Goal: Transaction & Acquisition: Subscribe to service/newsletter

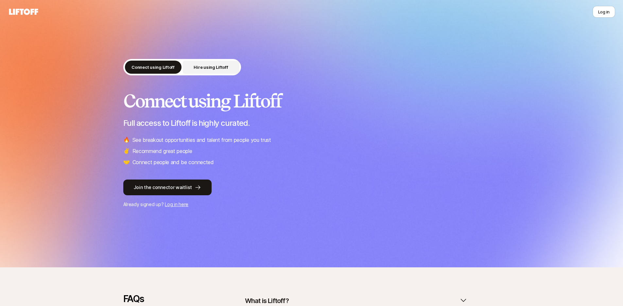
click at [210, 68] on p "Hire using Liftoff" at bounding box center [211, 67] width 34 height 7
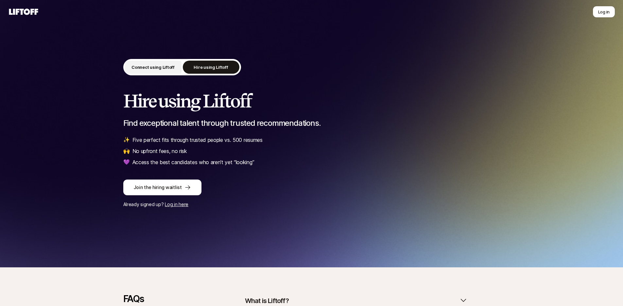
click at [157, 65] on p "Connect using Liftoff" at bounding box center [153, 67] width 43 height 7
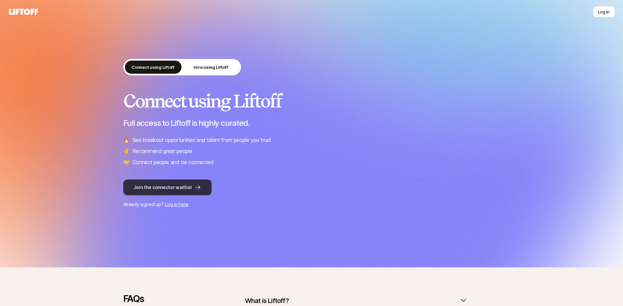
click at [161, 188] on button "Join the connector waitlist" at bounding box center [167, 187] width 88 height 16
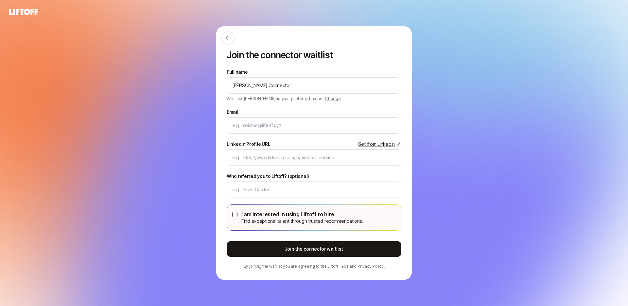
type input "[PERSON_NAME] Connector"
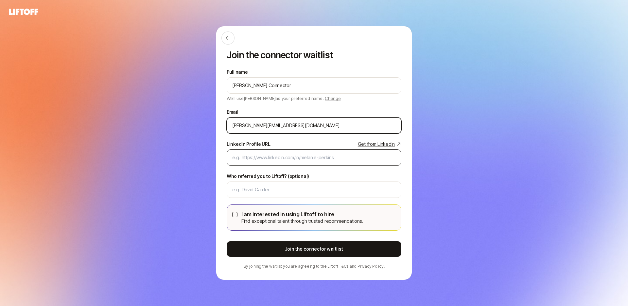
type input "[PERSON_NAME][EMAIL_ADDRESS][DOMAIN_NAME]"
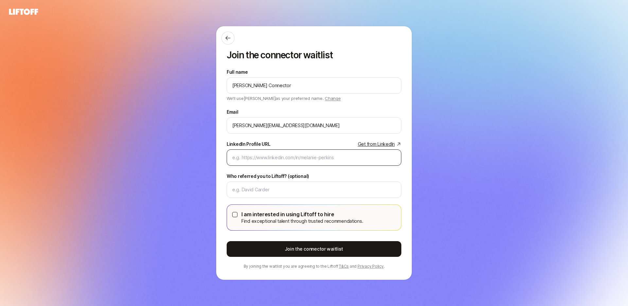
click at [273, 152] on div at bounding box center [314, 157] width 175 height 16
click at [273, 156] on input "LinkedIn Profile URL Get from LinkedIn" at bounding box center [314, 158] width 164 height 8
paste input "[URL][DOMAIN_NAME]"
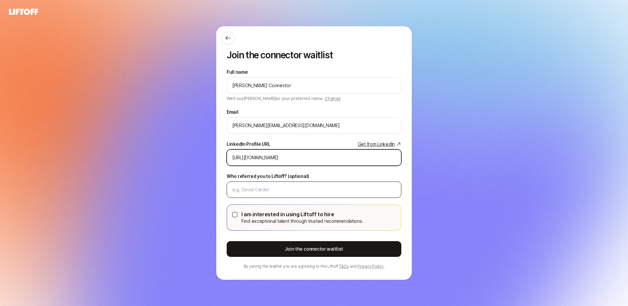
type input "[URL][DOMAIN_NAME]"
click at [268, 184] on div at bounding box center [314, 189] width 175 height 16
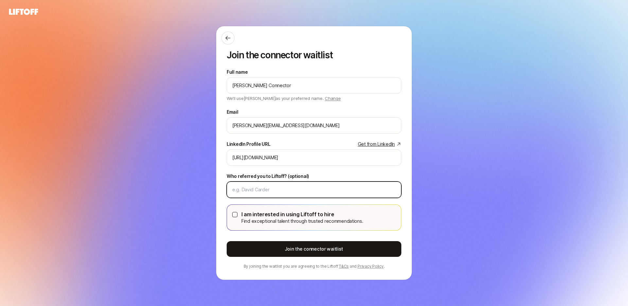
click at [267, 187] on input "Who referred you to Liftoff? (optional)" at bounding box center [314, 190] width 164 height 8
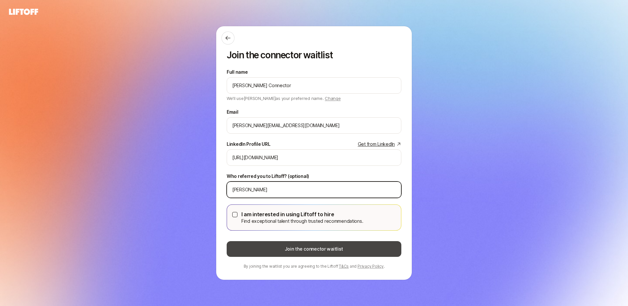
type input "[PERSON_NAME]"
click at [323, 248] on button "Join the connector waitlist" at bounding box center [314, 249] width 175 height 16
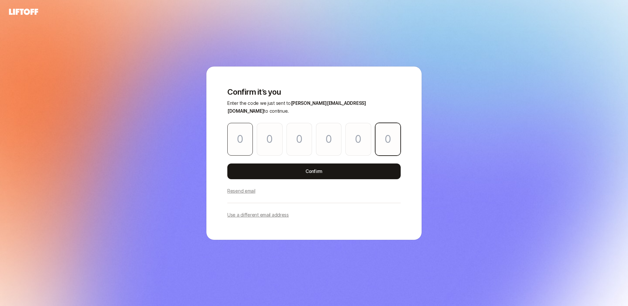
paste input "3"
type input "5"
type input "4"
type input "2"
type input "1"
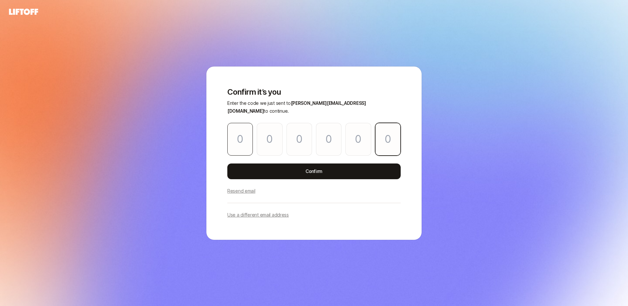
type input "9"
type input "3"
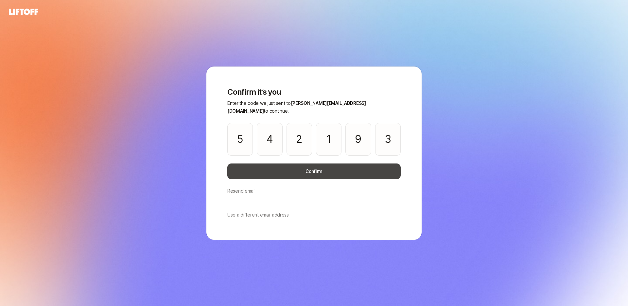
click at [311, 168] on button "Confirm" at bounding box center [313, 171] width 173 height 16
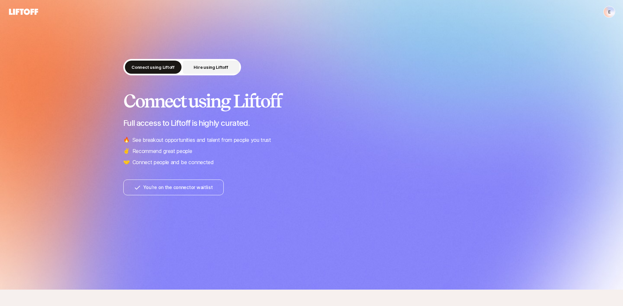
click at [215, 69] on p "Hire using Liftoff" at bounding box center [211, 67] width 34 height 7
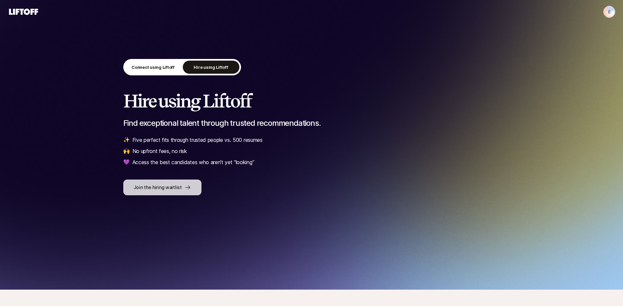
click at [178, 186] on button "Join the hiring waitlist" at bounding box center [162, 187] width 78 height 16
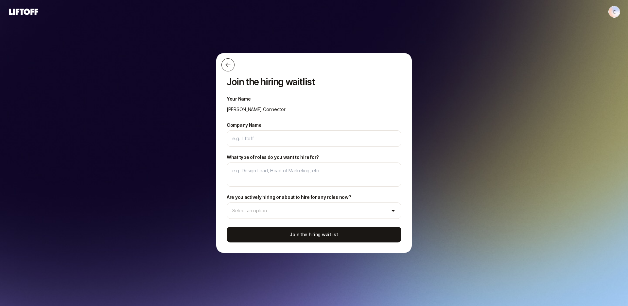
click at [230, 63] on icon at bounding box center [228, 65] width 7 height 7
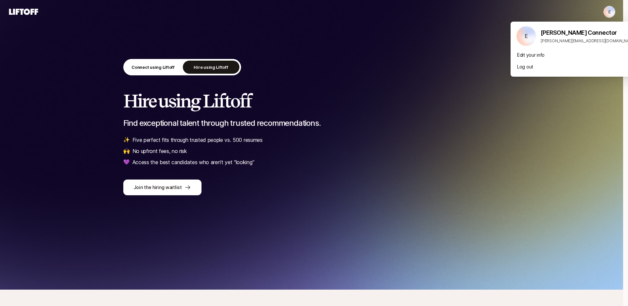
click at [612, 11] on html "E E Connect using Liftoff Hire using Liftoff Hire using Liftoff Find exceptiona…" at bounding box center [314, 153] width 628 height 306
click at [547, 65] on div "Log out" at bounding box center [576, 67] width 131 height 12
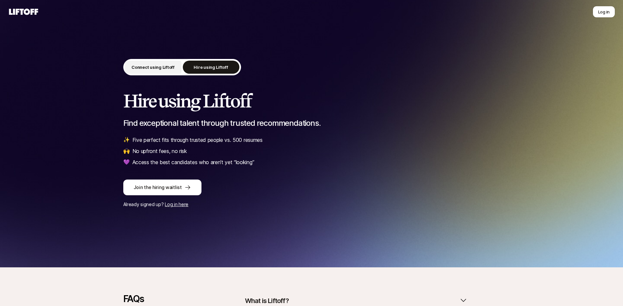
click at [148, 69] on p "Connect using Liftoff" at bounding box center [153, 67] width 43 height 7
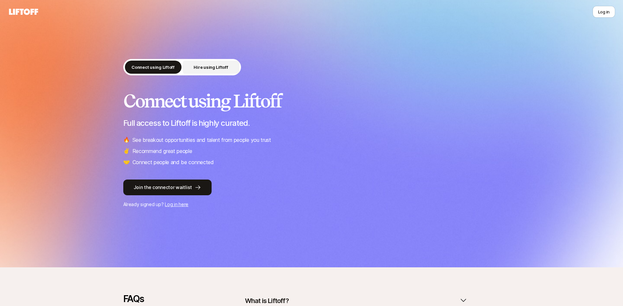
click at [214, 68] on p "Hire using Liftoff" at bounding box center [211, 67] width 34 height 7
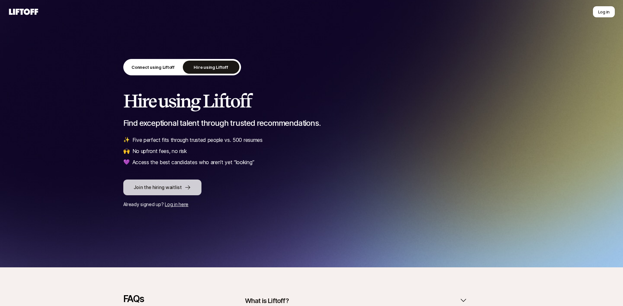
click at [167, 186] on button "Join the hiring waitlist" at bounding box center [162, 187] width 78 height 16
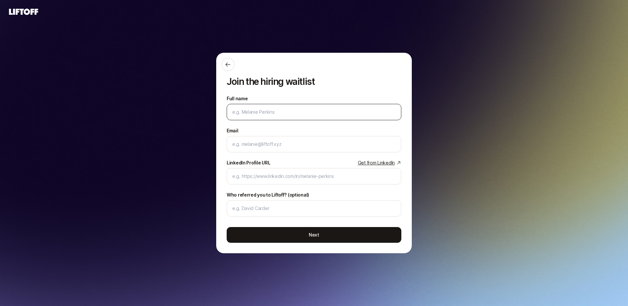
click at [288, 112] on input "Full name" at bounding box center [314, 112] width 164 height 8
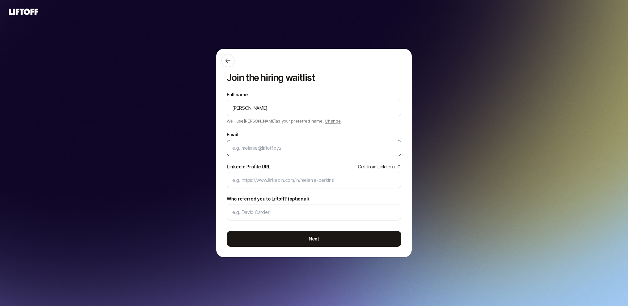
type input "[PERSON_NAME]"
click at [295, 145] on input "Email" at bounding box center [314, 148] width 164 height 8
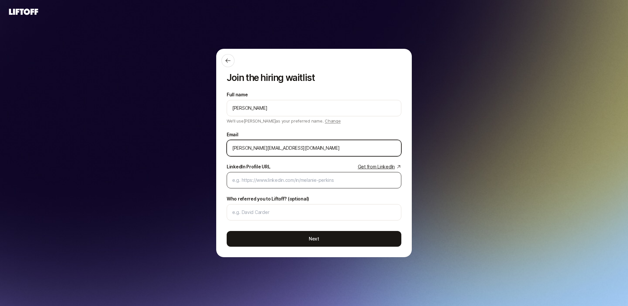
type input "[PERSON_NAME][EMAIL_ADDRESS][DOMAIN_NAME]"
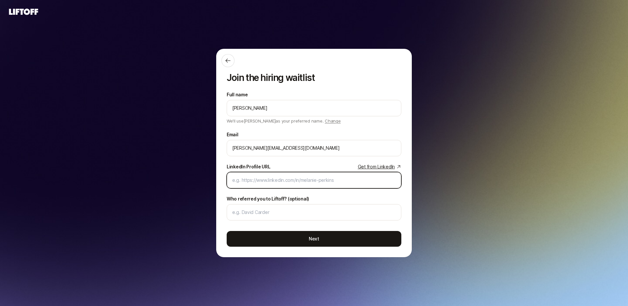
click at [274, 178] on input "LinkedIn Profile URL Get from LinkedIn" at bounding box center [314, 180] width 164 height 8
paste input "[URL][DOMAIN_NAME]"
type input "[URL][DOMAIN_NAME]"
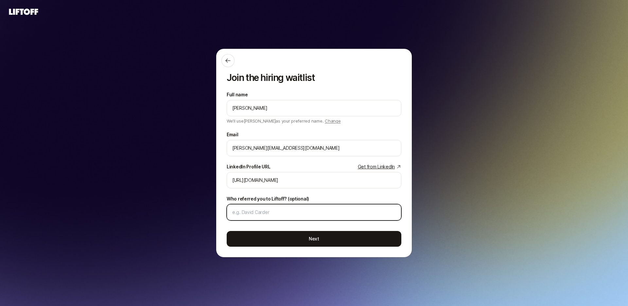
click at [267, 211] on input "Who referred you to Liftoff? (optional)" at bounding box center [314, 212] width 164 height 8
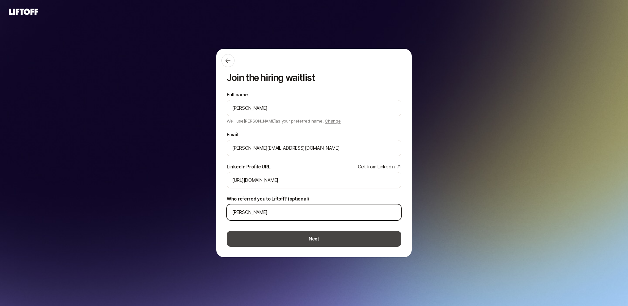
type input "[PERSON_NAME]"
click at [289, 238] on button "Next" at bounding box center [314, 239] width 175 height 16
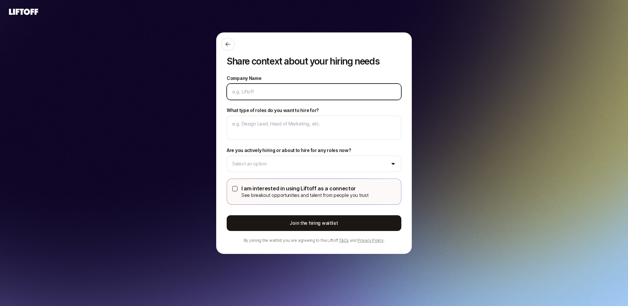
click at [263, 95] on input "Company Name" at bounding box center [314, 92] width 164 height 8
type textarea "x"
type input "L"
type textarea "x"
type input "Li"
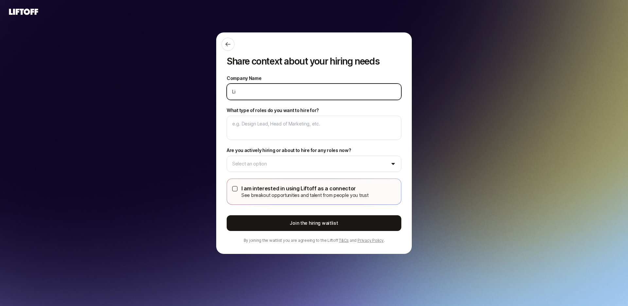
type textarea "x"
type input "Lif"
type textarea "x"
type input "Lift"
type textarea "x"
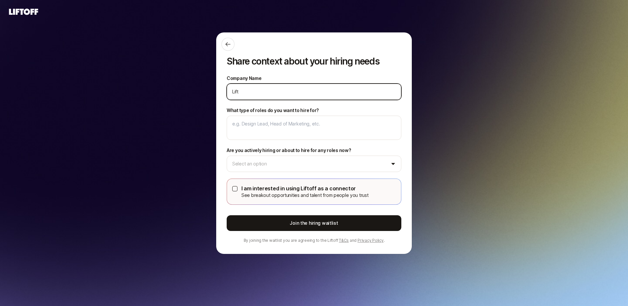
type input "[PERSON_NAME]"
type textarea "x"
type input "Liftof"
type textarea "x"
type input "Liftoff"
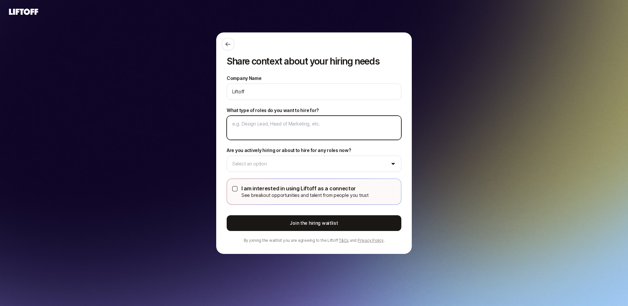
click at [269, 123] on textarea "What type of roles do you want to hire for?" at bounding box center [314, 128] width 175 height 24
type textarea "x"
type textarea "D"
type textarea "x"
type textarea "De"
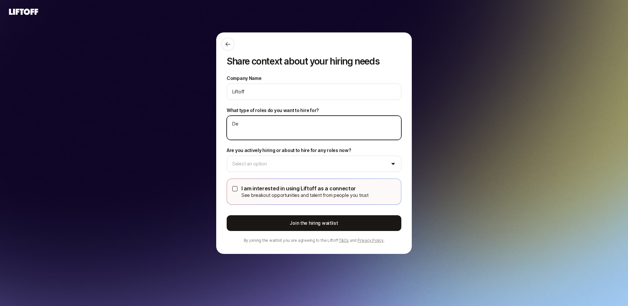
type textarea "x"
type textarea "Des"
type textarea "x"
type textarea "Desi"
type textarea "x"
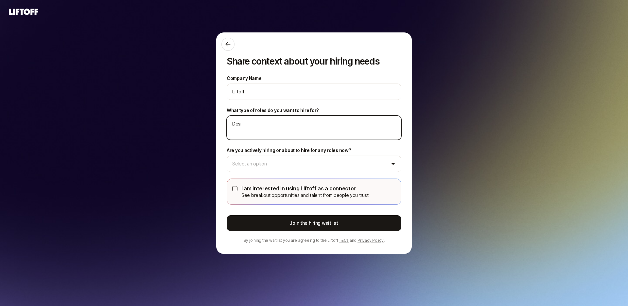
type textarea "Desig"
type textarea "x"
type textarea "Design"
type textarea "x"
type textarea "Design"
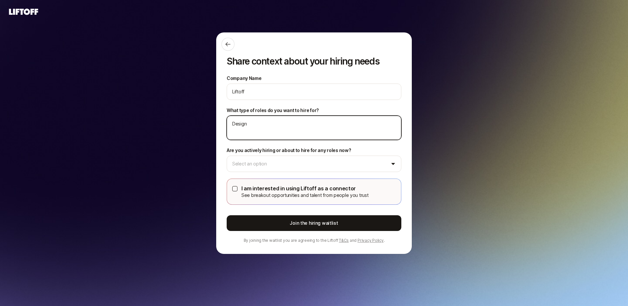
type textarea "x"
type textarea "Design a"
type textarea "x"
type textarea "Design ad"
type textarea "x"
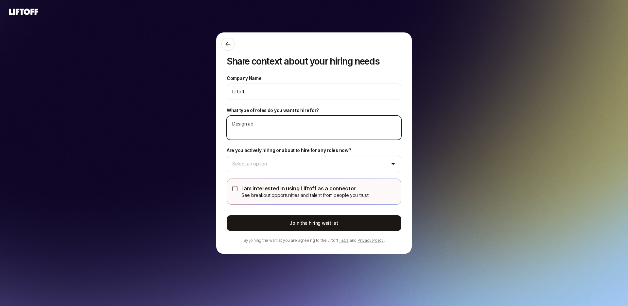
type textarea "Design a"
type textarea "x"
type textarea "Design an"
type textarea "x"
type textarea "Design and"
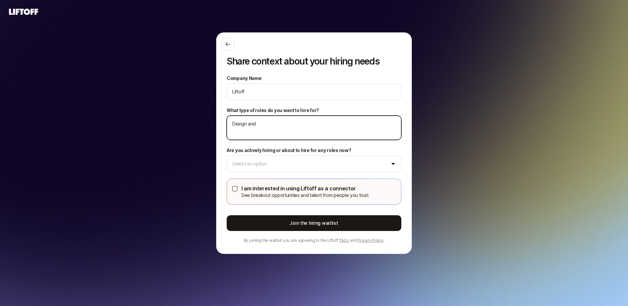
type textarea "x"
type textarea "Design and"
type textarea "x"
type textarea "Design and E"
type textarea "x"
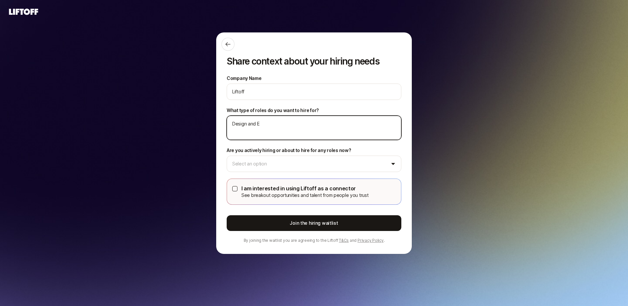
type textarea "Design and En"
type textarea "x"
type textarea "Design and Eng"
type textarea "x"
type textarea "Design and Engi"
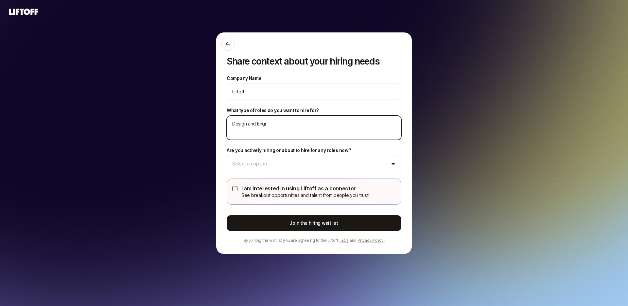
type textarea "x"
type textarea "Design and Engin"
type textarea "x"
type textarea "Design and Engine"
type textarea "x"
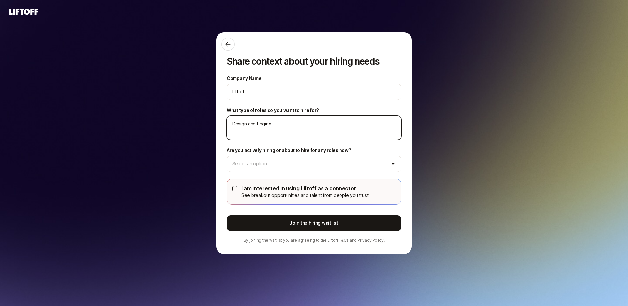
type textarea "Design and Enginee"
type textarea "x"
type textarea "Design and Engineer"
type textarea "x"
type textarea "Design and Engineeri"
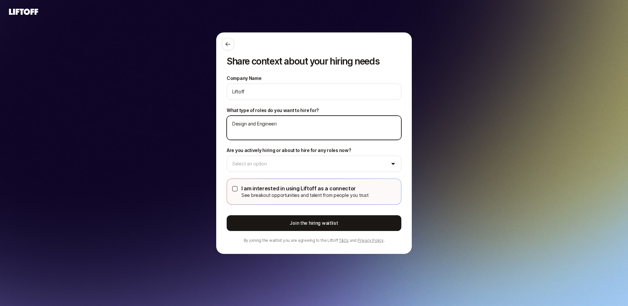
type textarea "x"
type textarea "Design and Engineerin"
type textarea "x"
type textarea "Design and Engineering"
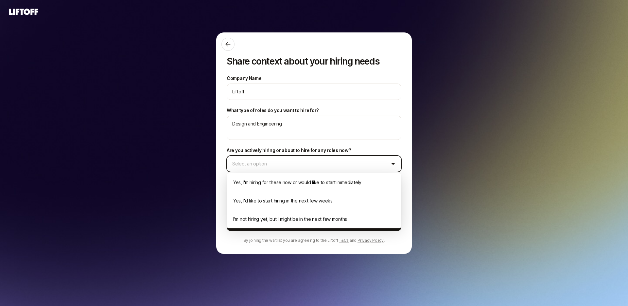
click at [283, 161] on html "Share context about your hiring needs Company Name Liftoff What type of roles d…" at bounding box center [314, 153] width 628 height 306
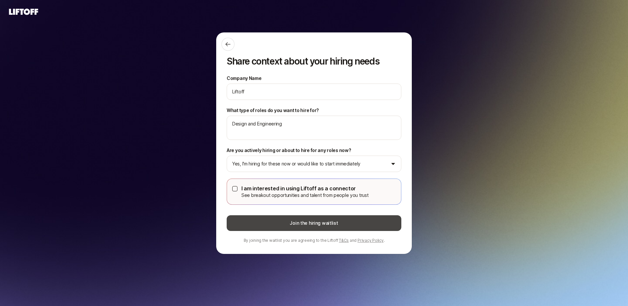
click at [321, 222] on button "Join the hiring waitlist" at bounding box center [314, 223] width 175 height 16
type textarea "x"
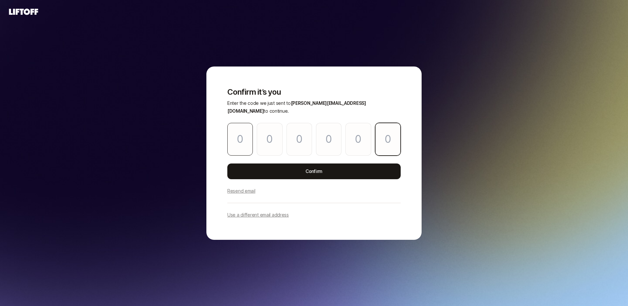
paste input "1"
type input "7"
type input "4"
type input "5"
type input "3"
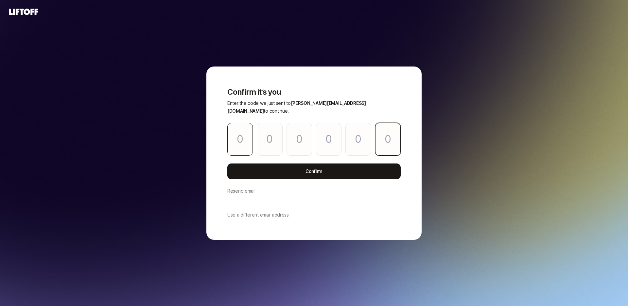
type input "1"
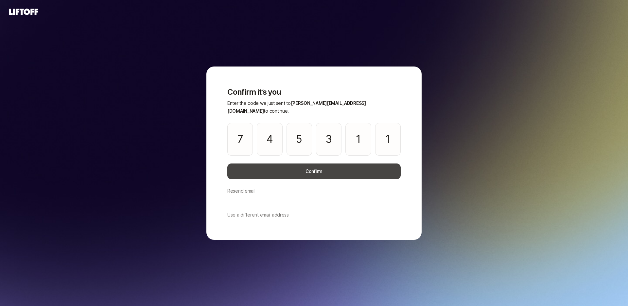
click at [295, 163] on button "Confirm" at bounding box center [313, 171] width 173 height 16
